Goal: Task Accomplishment & Management: Use online tool/utility

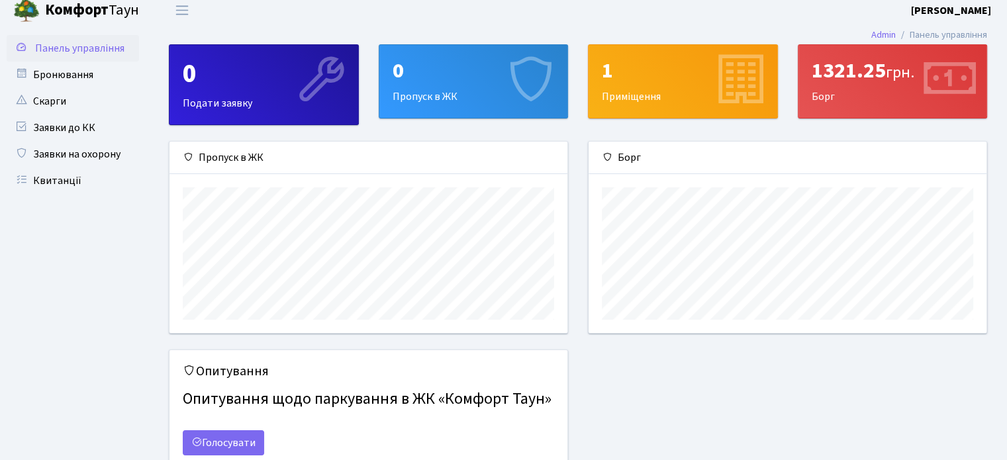
scroll to position [7, 0]
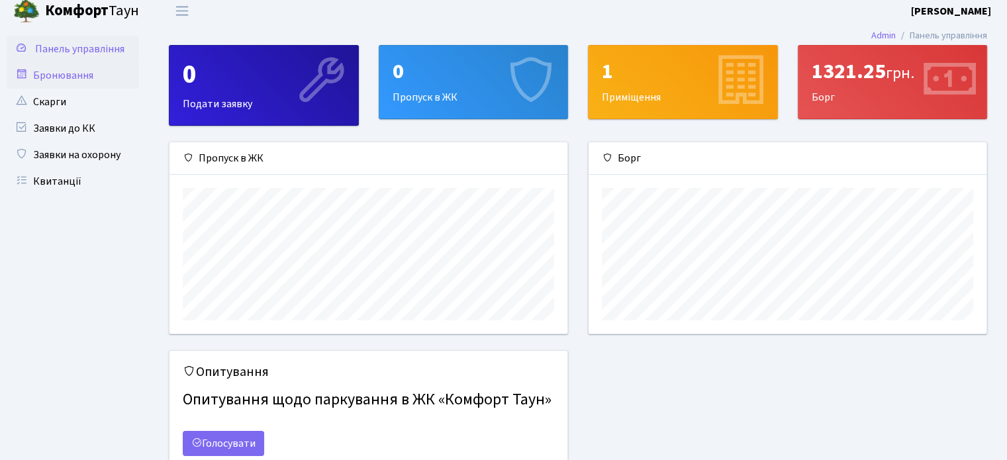
click at [83, 77] on link "Бронювання" at bounding box center [73, 75] width 132 height 26
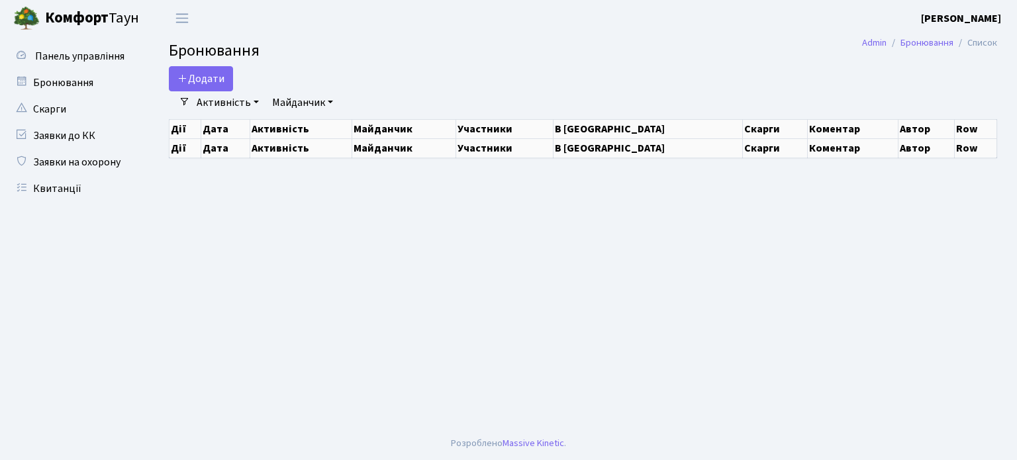
select select "25"
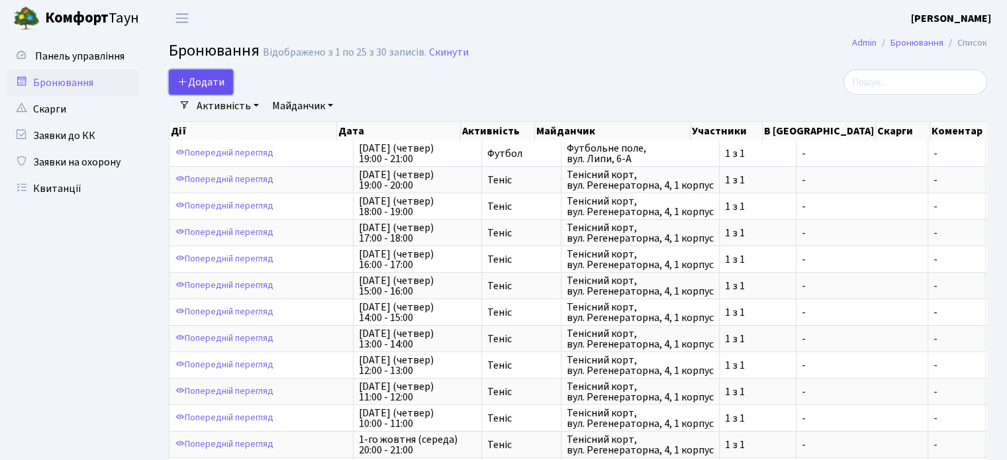
click at [215, 83] on button "Додати" at bounding box center [201, 82] width 64 height 25
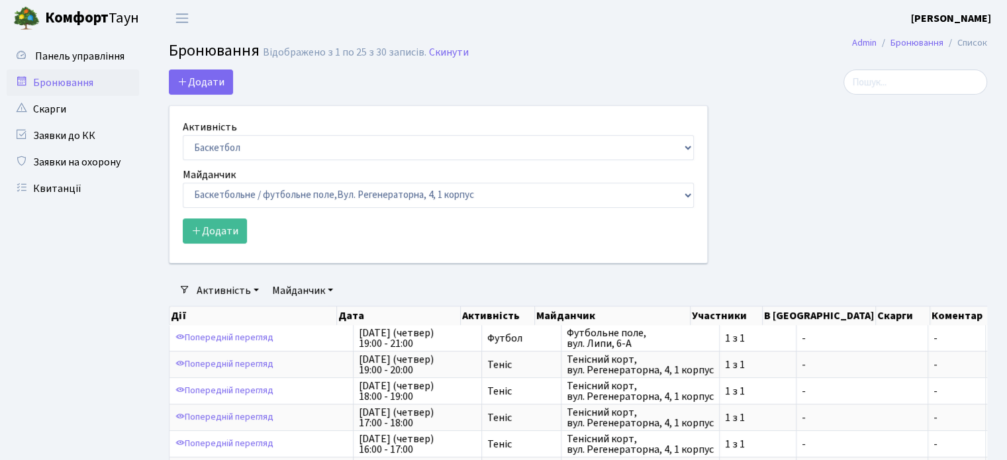
click at [283, 167] on div "Майданчик Баскетбольне / футбольне поле, [GEOGRAPHIC_DATA]. [STREET_ADDRESS]. […" at bounding box center [438, 187] width 511 height 41
click at [307, 161] on form "Активність Баскетбол Волейбол Йога Катання на роликах Настільний теніс [PERSON_…" at bounding box center [438, 181] width 511 height 125
click at [326, 152] on select "Баскетбол Волейбол Йога Катання на роликах Настільний теніс [PERSON_NAME] Фітнес" at bounding box center [438, 147] width 511 height 25
select select "1"
click at [183, 135] on select "Баскетбол Волейбол Йога Катання на роликах Настільний теніс [PERSON_NAME] Фітнес" at bounding box center [438, 147] width 511 height 25
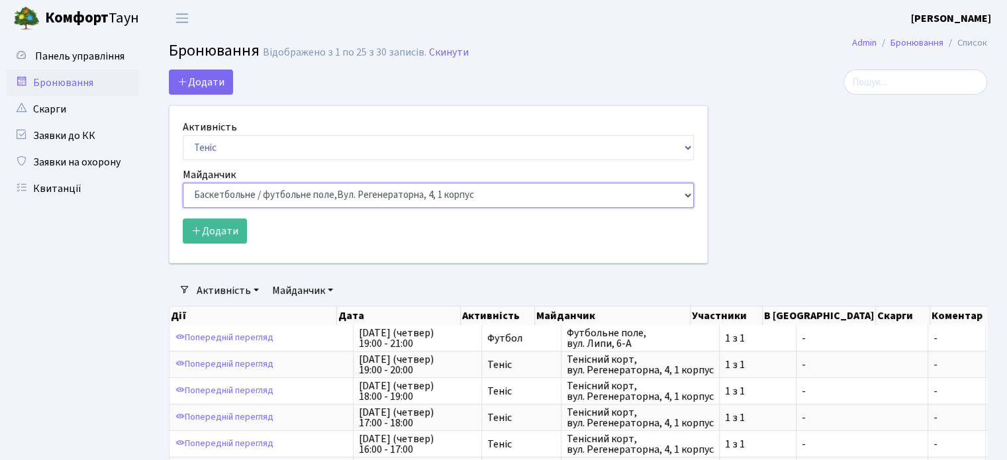
click at [302, 193] on select "Баскетбольне / футбольне поле, [GEOGRAPHIC_DATA]. [STREET_ADDRESS]. [STREET_ADD…" at bounding box center [438, 195] width 511 height 25
select select "1"
click at [183, 183] on select "Баскетбольне / футбольне поле, [GEOGRAPHIC_DATA]. [STREET_ADDRESS]. [STREET_ADD…" at bounding box center [438, 195] width 511 height 25
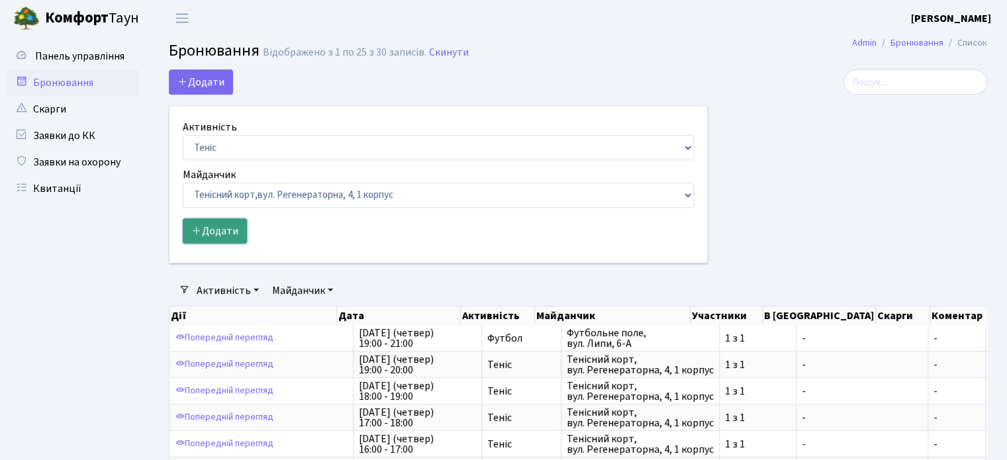
click at [226, 235] on button "Додати" at bounding box center [215, 231] width 64 height 25
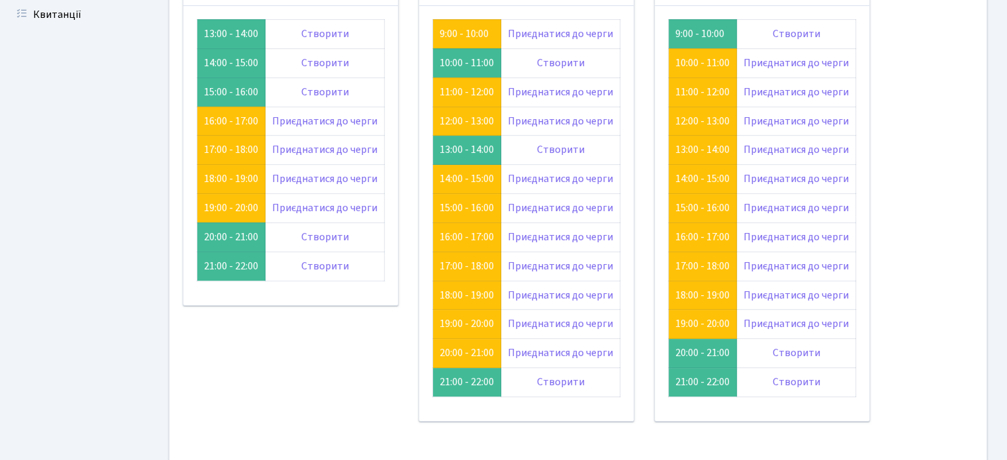
scroll to position [176, 0]
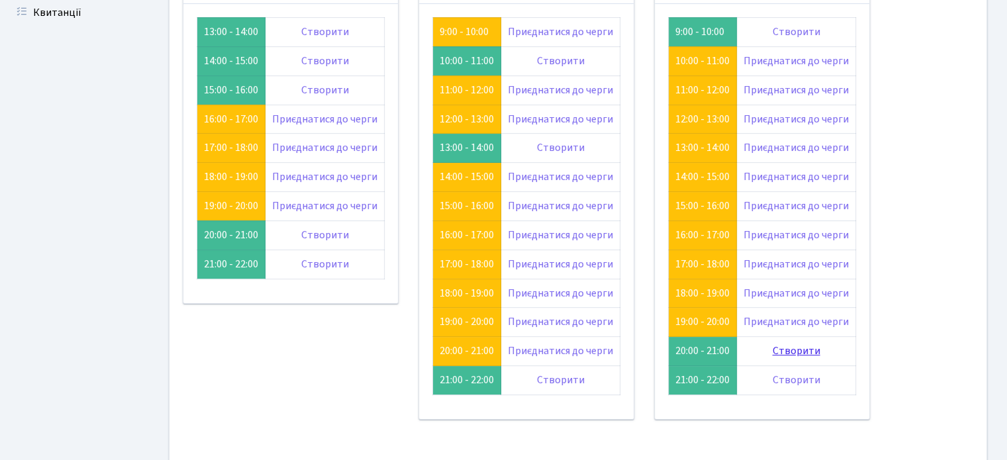
click at [785, 352] on link "Створити" at bounding box center [797, 351] width 48 height 15
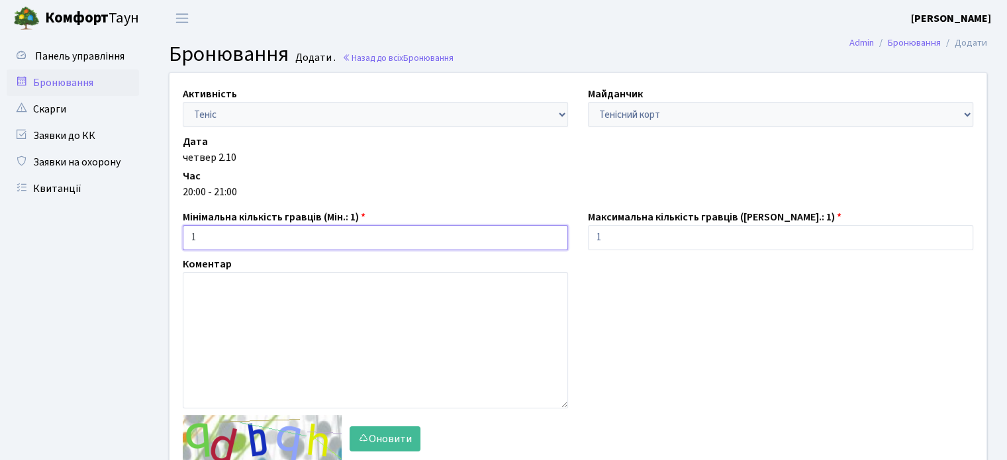
click at [434, 246] on input "1" at bounding box center [376, 237] width 386 height 25
type input "2"
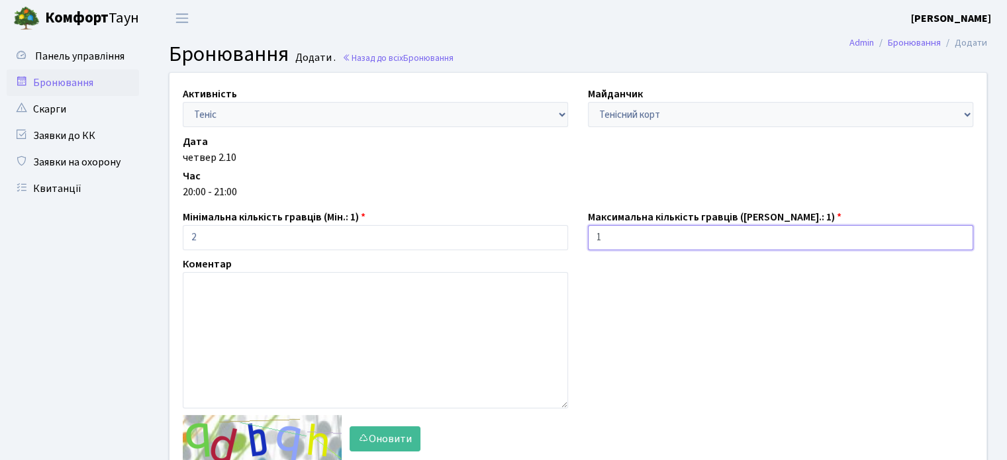
click at [629, 241] on input "1" at bounding box center [781, 237] width 386 height 25
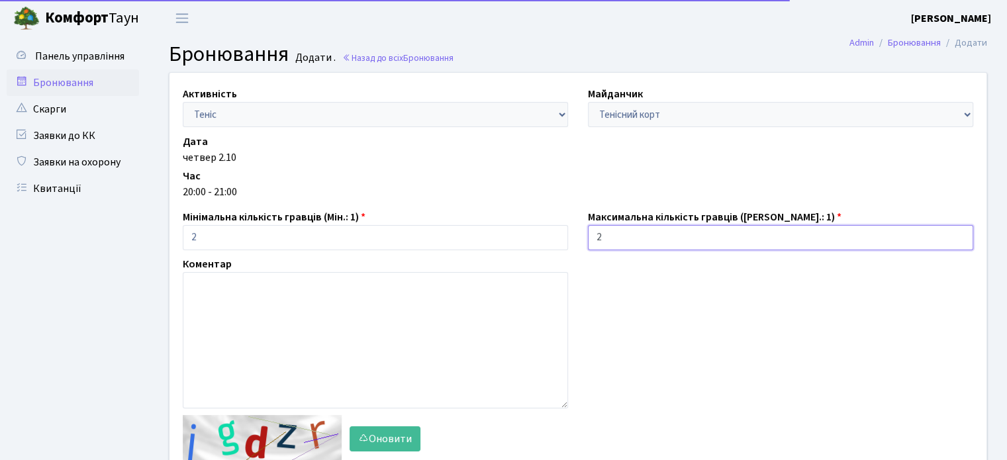
scroll to position [138, 0]
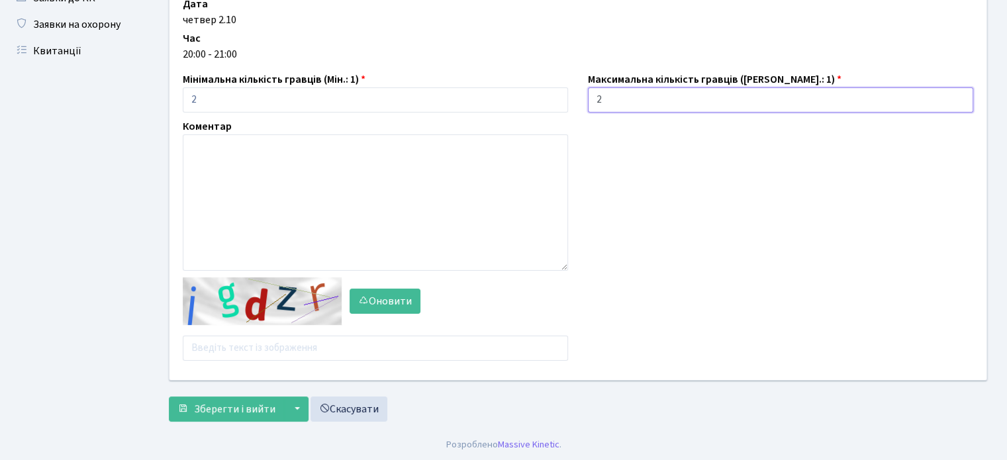
type input "2"
click at [273, 352] on input "text" at bounding box center [376, 348] width 386 height 25
type input "ehjrx"
click at [255, 409] on span "Зберегти і вийти" at bounding box center [234, 409] width 81 height 15
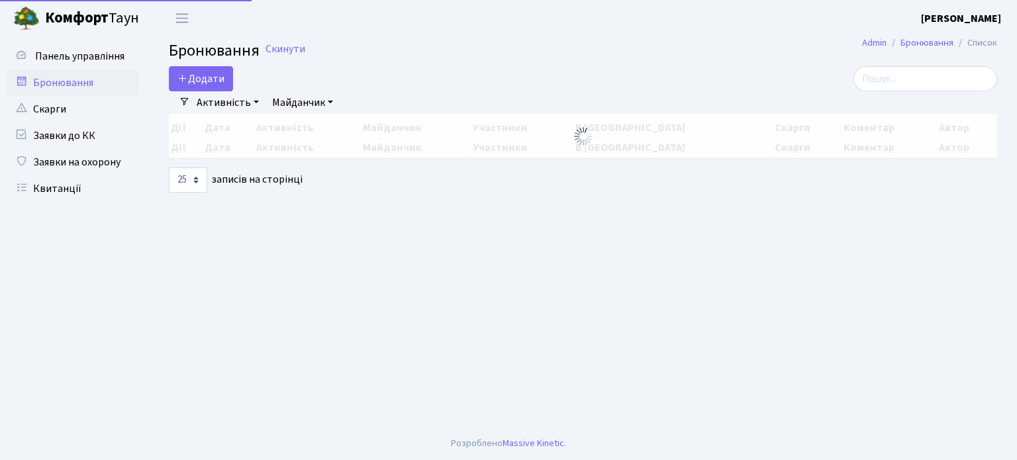
select select "25"
